Goal: Navigation & Orientation: Find specific page/section

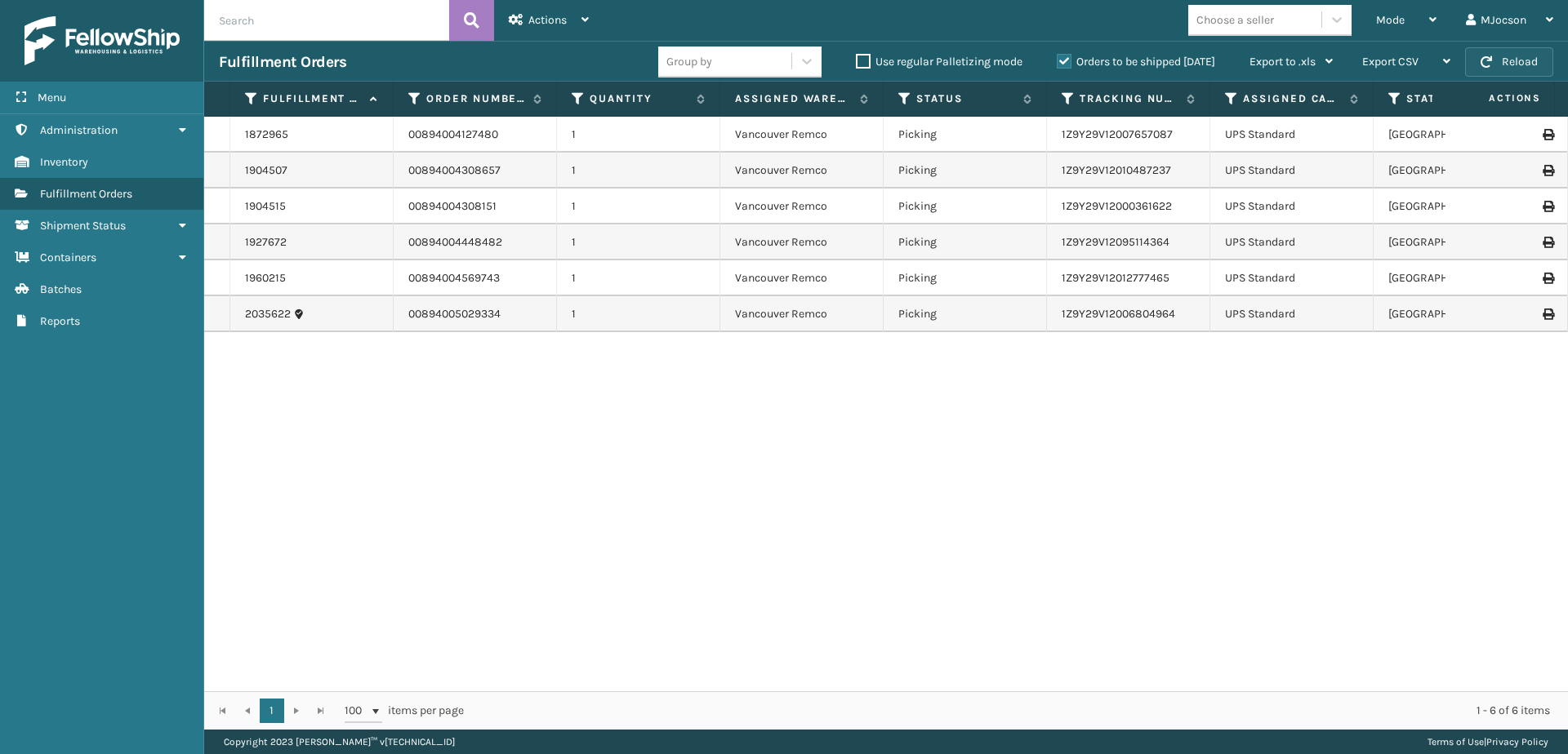
click at [1517, 61] on button "Reload" at bounding box center [1509, 61] width 89 height 29
click at [56, 286] on span "Batches" at bounding box center [60, 289] width 41 height 13
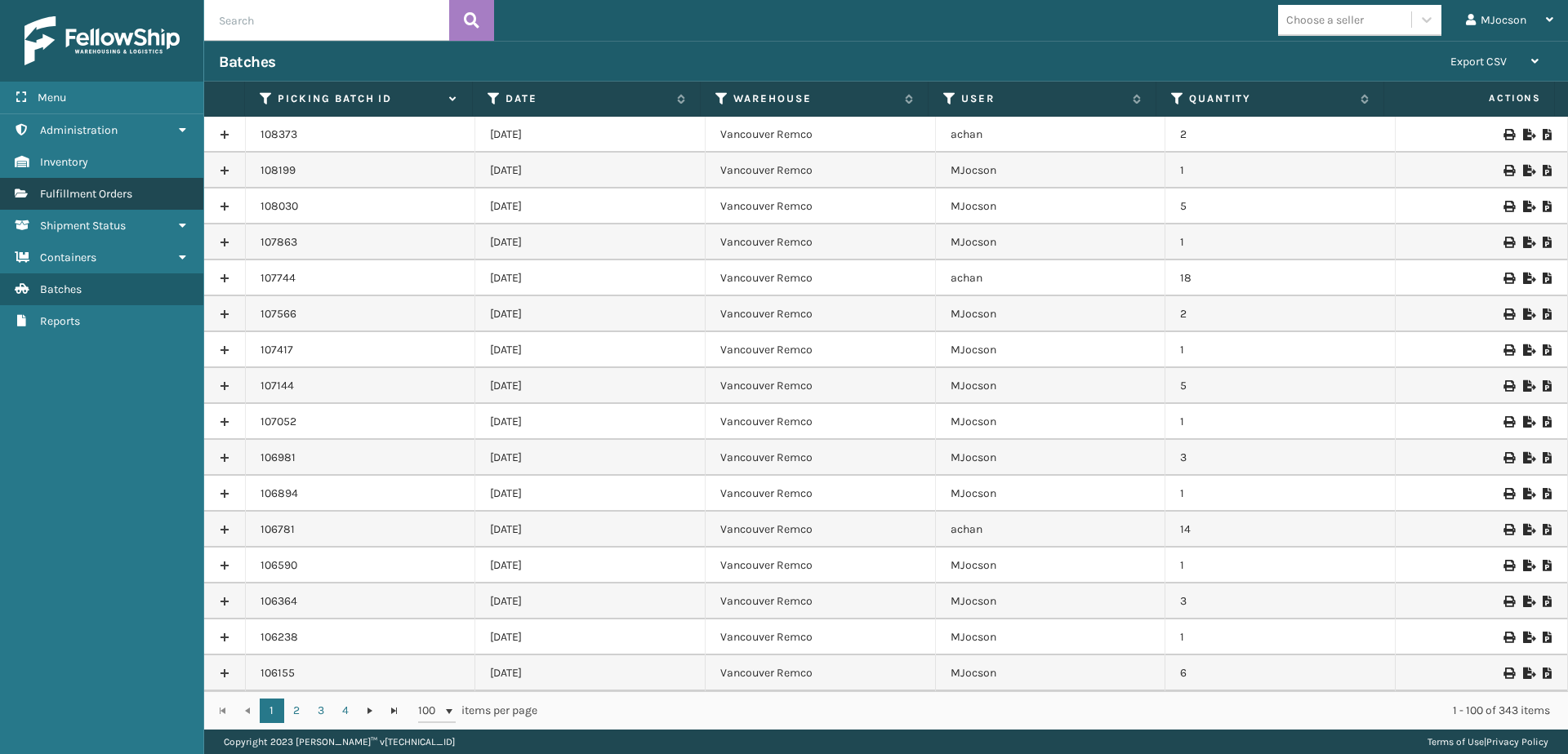
click at [88, 195] on span "Fulfillment Orders" at bounding box center [85, 194] width 92 height 13
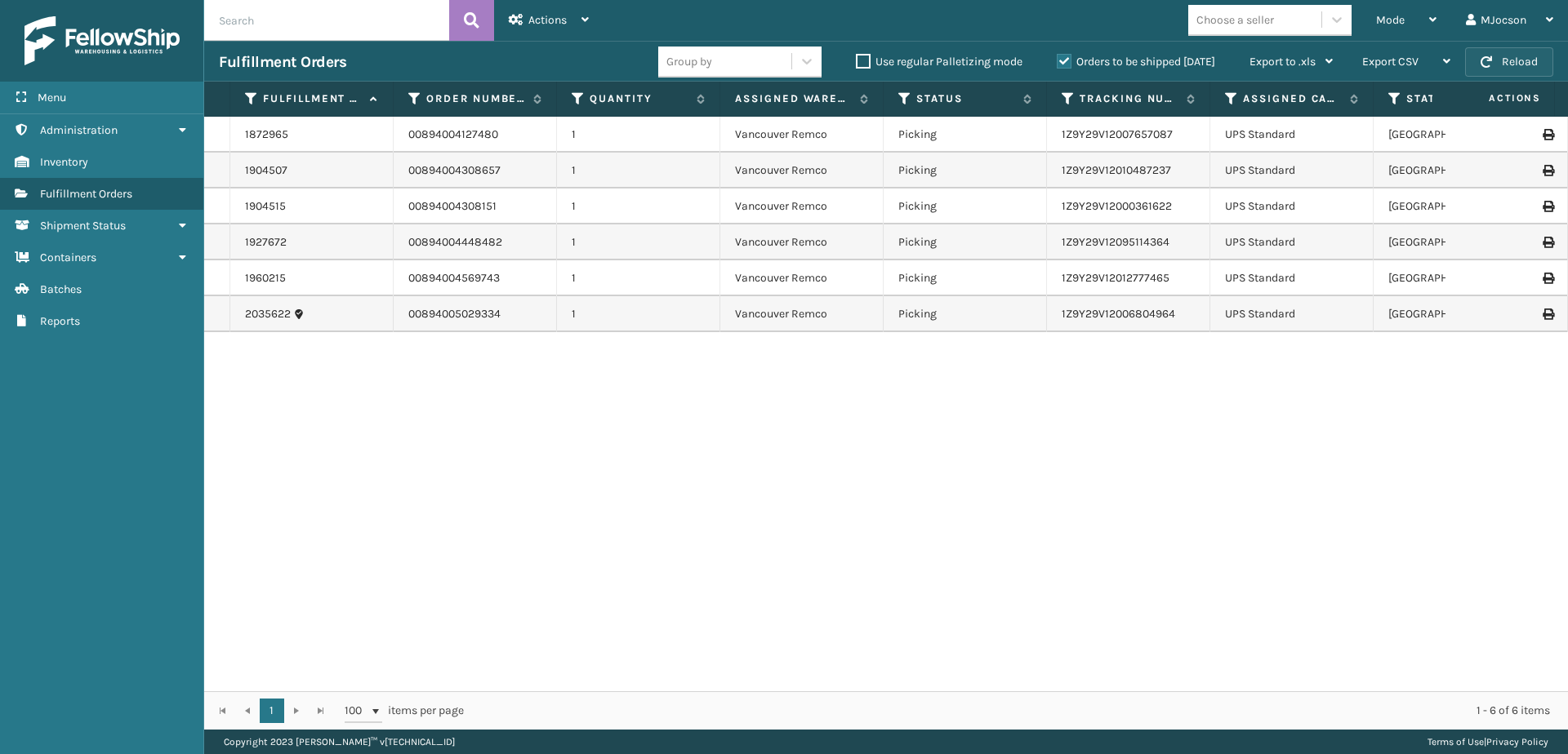
click at [1501, 57] on button "Reload" at bounding box center [1509, 61] width 89 height 29
click at [1500, 61] on button "Reload" at bounding box center [1509, 61] width 89 height 29
click at [588, 472] on div "1872965 00894004127480 1 Vancouver Remco Picking 1Z9Y29V12007657087 UPS Standar…" at bounding box center [885, 404] width 1363 height 575
